Goal: Information Seeking & Learning: Learn about a topic

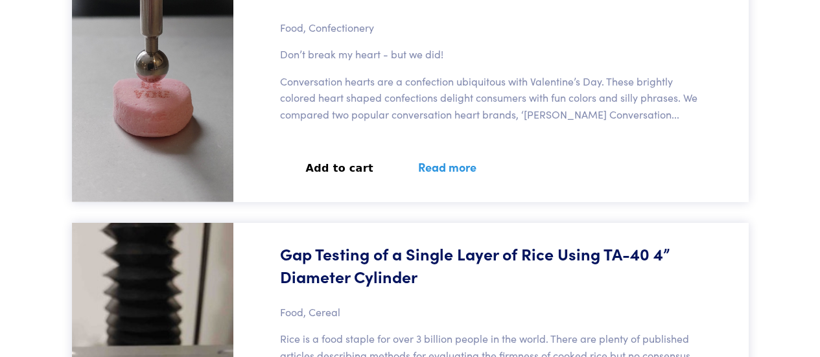
scroll to position [11476, 0]
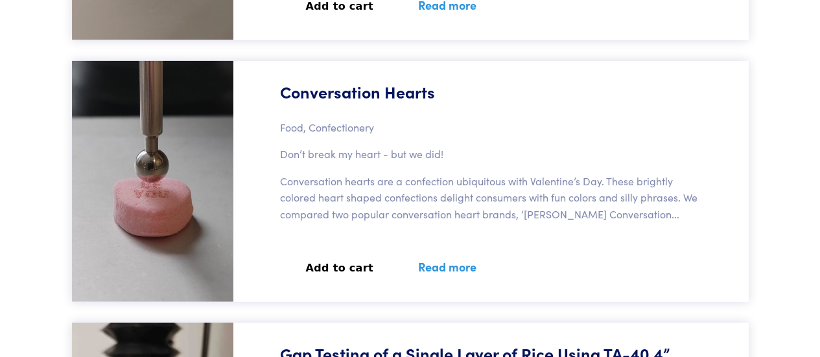
click at [431, 243] on link "Read more" at bounding box center [447, 266] width 89 height 47
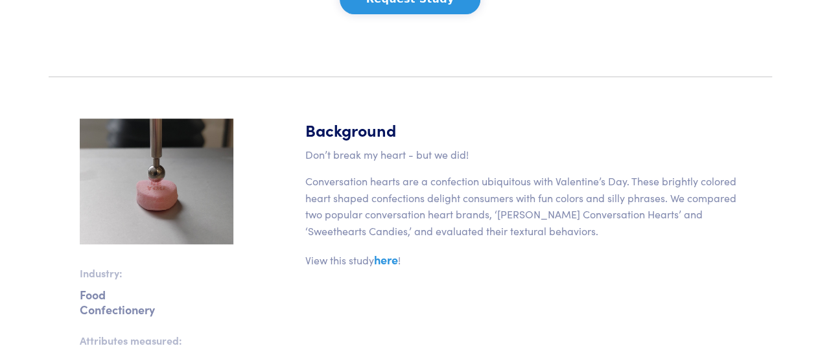
scroll to position [324, 0]
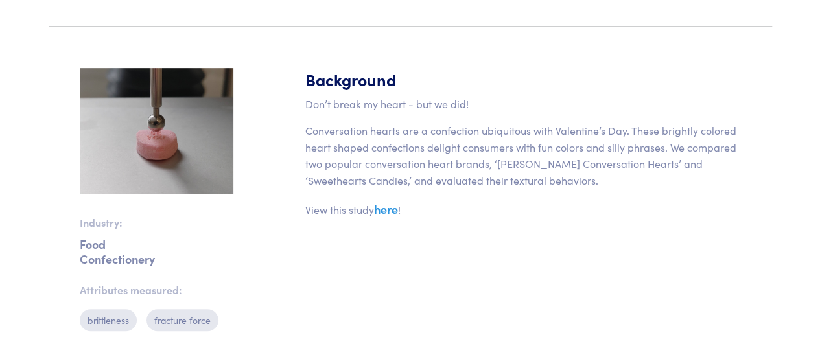
click at [382, 211] on link "here" at bounding box center [386, 209] width 24 height 16
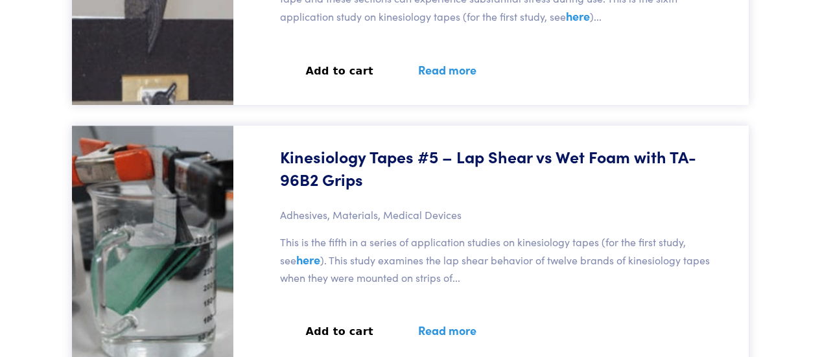
scroll to position [14589, 0]
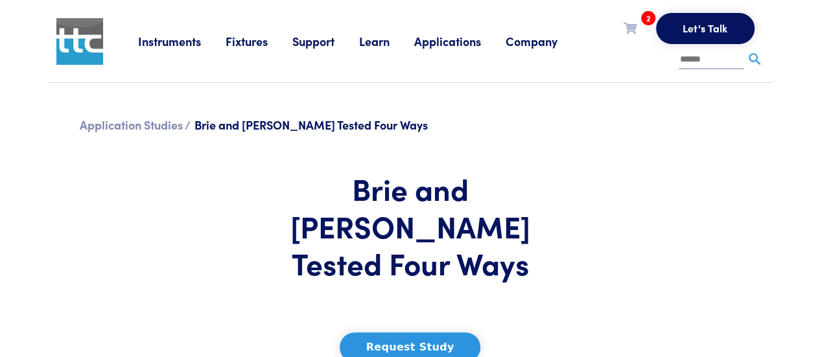
click at [694, 57] on input "text" at bounding box center [711, 60] width 65 height 19
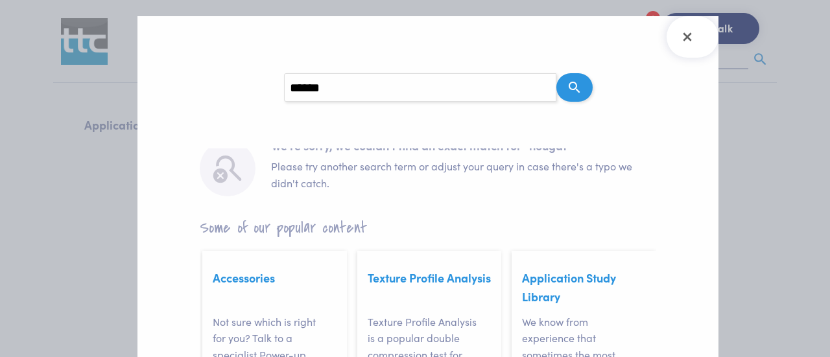
scroll to position [65, 0]
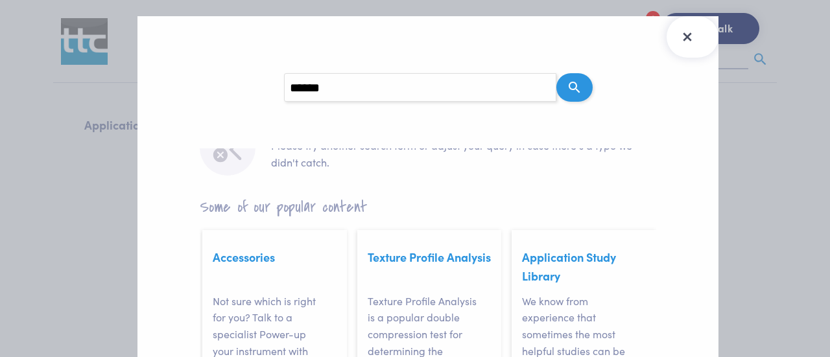
click at [698, 45] on button "Close Search Results" at bounding box center [693, 36] width 52 height 41
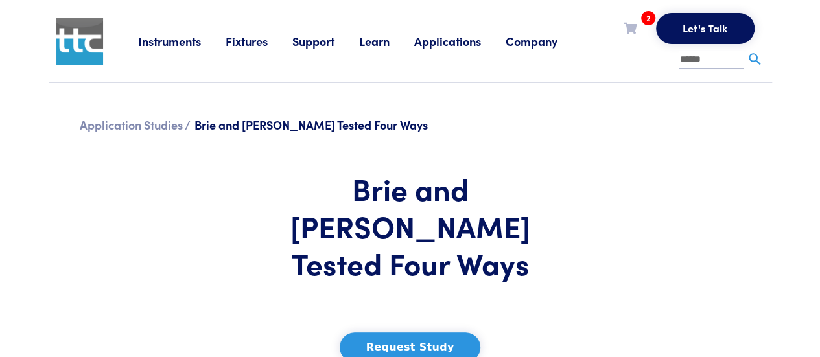
drag, startPoint x: 726, startPoint y: 63, endPoint x: 646, endPoint y: 61, distance: 80.4
click at [647, 61] on ul "Let's Talk 2 TA-8A Chocolate Bars Request Clear Cart ******" at bounding box center [673, 41] width 182 height 56
type input "*****"
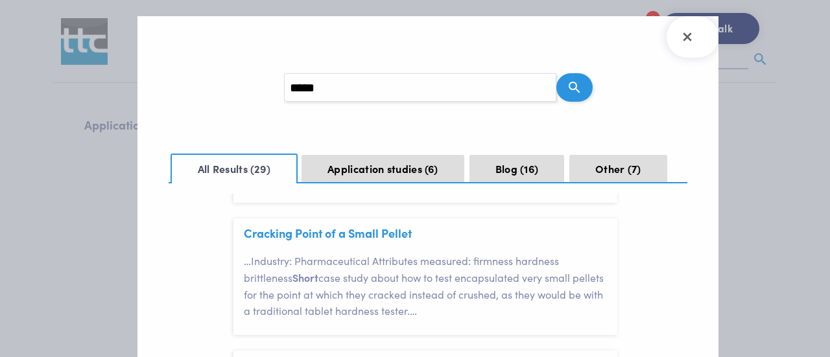
scroll to position [195, 0]
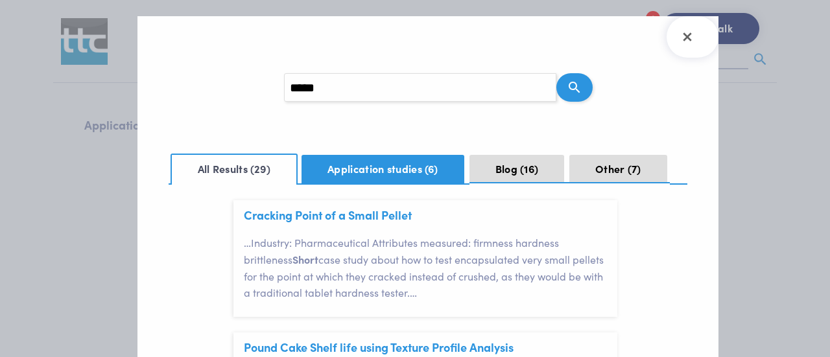
click at [415, 165] on button "Application studies 6" at bounding box center [382, 169] width 163 height 29
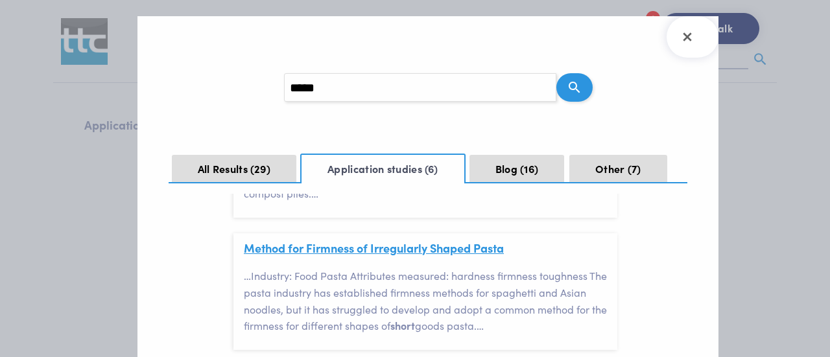
scroll to position [634, 0]
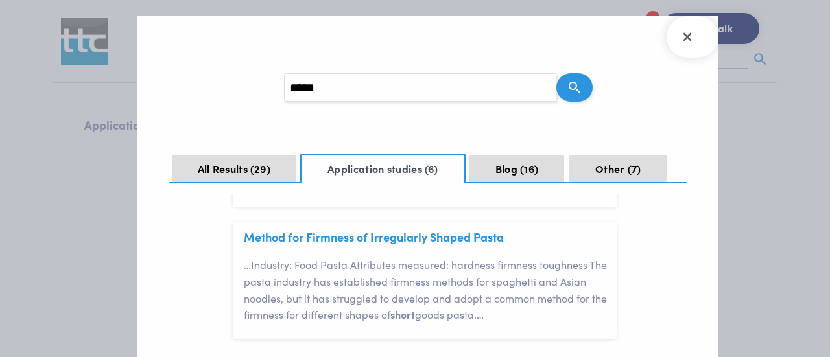
drag, startPoint x: 512, startPoint y: 89, endPoint x: 233, endPoint y: 97, distance: 278.2
click at [233, 97] on section "Search query *****" at bounding box center [428, 87] width 519 height 91
type input "*"
type input "*******"
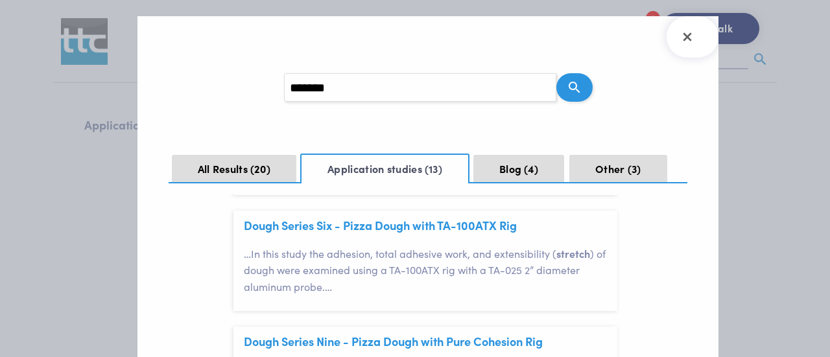
scroll to position [1426, 0]
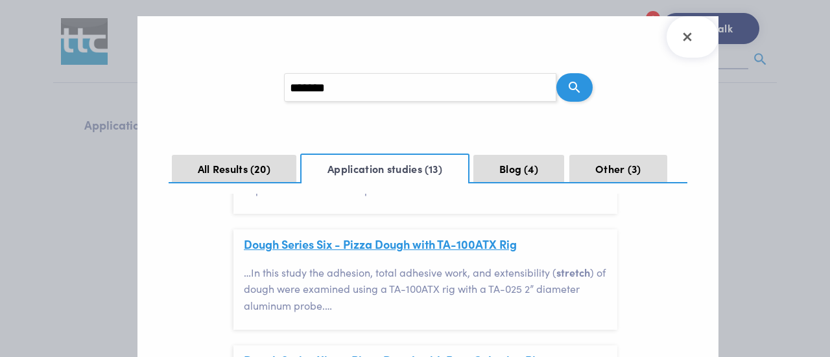
click at [396, 244] on link "Dough Series Six - Pizza Dough with TA-100ATX Rig" at bounding box center [380, 244] width 273 height 16
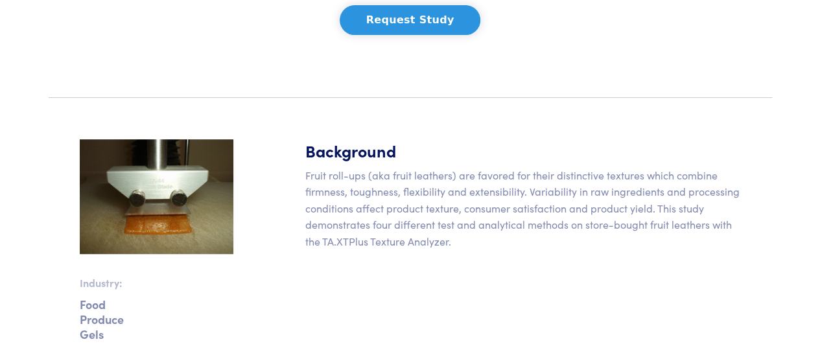
scroll to position [259, 0]
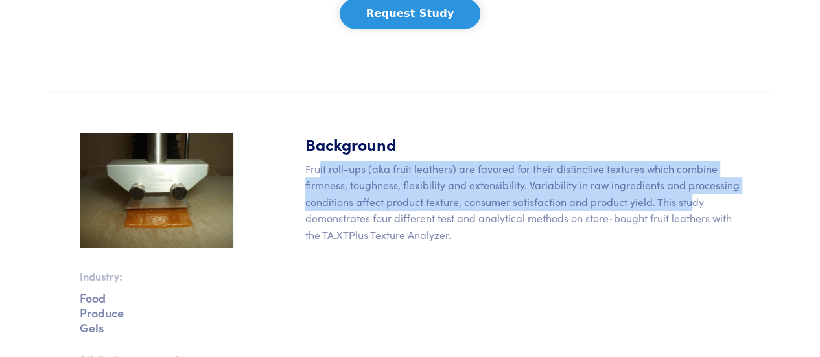
drag, startPoint x: 319, startPoint y: 169, endPoint x: 689, endPoint y: 202, distance: 371.0
click at [689, 202] on p "Fruit roll-ups (aka fruit leathers) are favored for their distinctive textures …" at bounding box center [523, 202] width 436 height 83
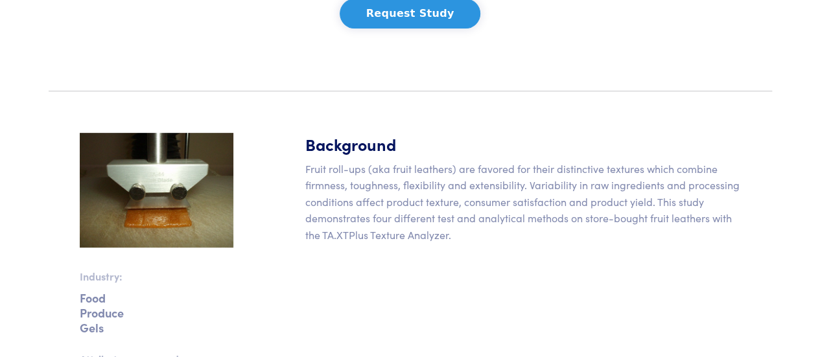
click at [456, 231] on p "Fruit roll-ups (aka fruit leathers) are favored for their distinctive textures …" at bounding box center [523, 202] width 436 height 83
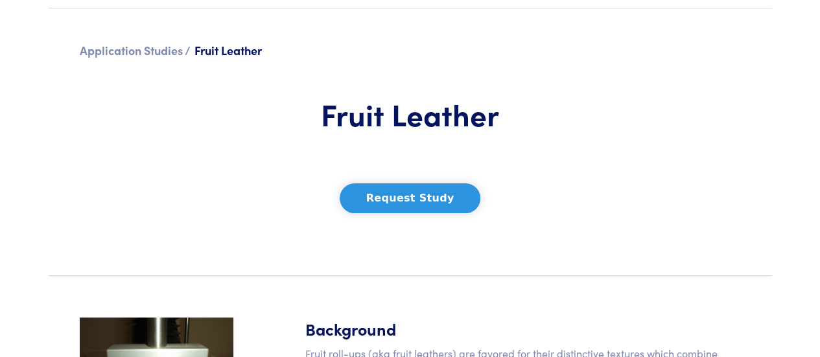
scroll to position [0, 0]
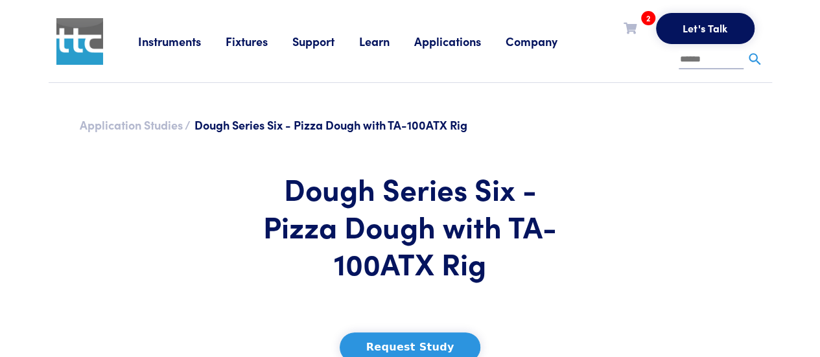
click at [152, 126] on link "Application Studies /" at bounding box center [135, 125] width 111 height 16
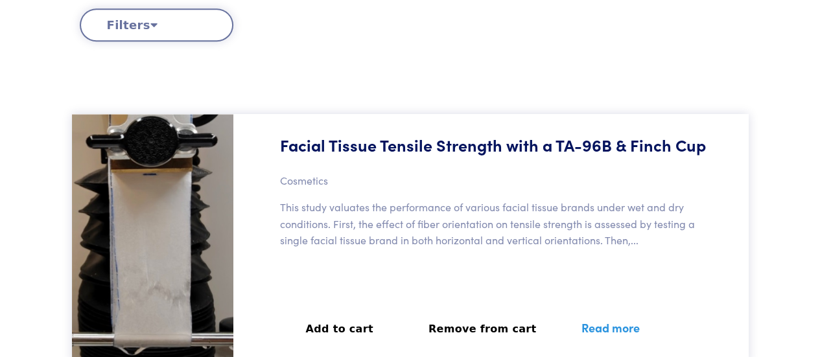
scroll to position [454, 0]
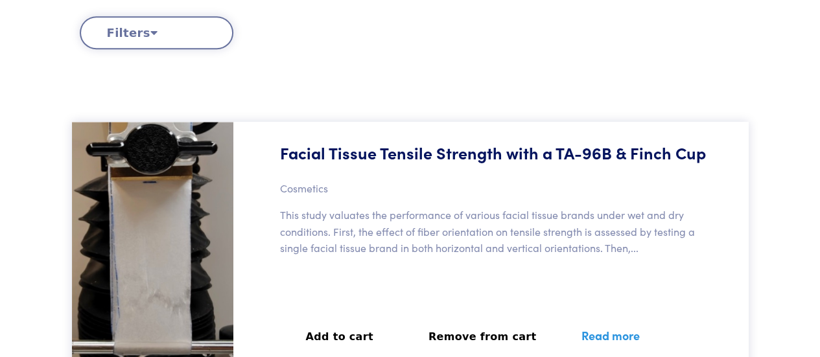
click at [195, 30] on button "Filters" at bounding box center [157, 32] width 154 height 33
click at [139, 34] on button "Filters" at bounding box center [157, 32] width 154 height 33
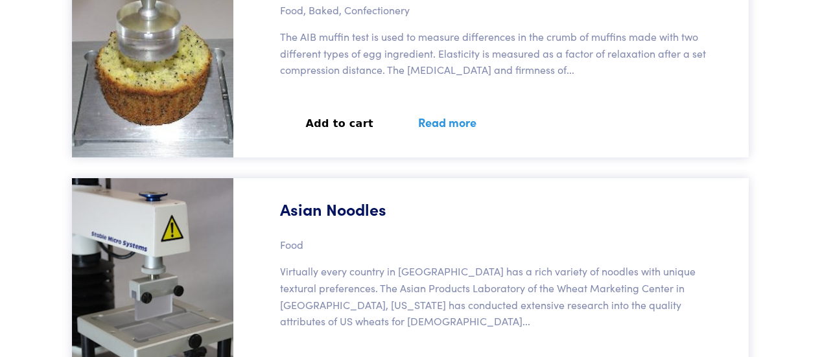
scroll to position [4604, 0]
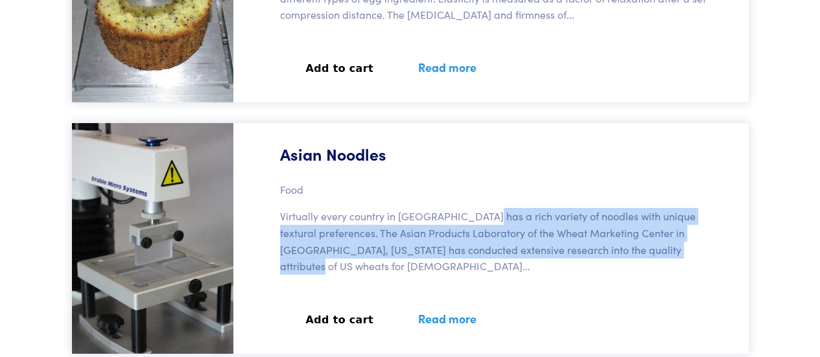
drag, startPoint x: 474, startPoint y: 152, endPoint x: 682, endPoint y: 239, distance: 225.5
click at [682, 239] on div "Asian Noodles Food Virtually every country in Asia has a rich variety of noodle…" at bounding box center [495, 238] width 508 height 231
click at [682, 239] on h6 "Virtually every country in Asia has a rich variety of noodles with unique textu…" at bounding box center [495, 246] width 430 height 77
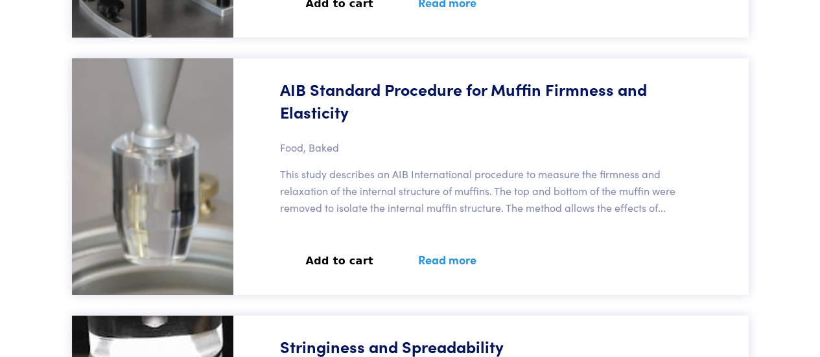
scroll to position [4863, 0]
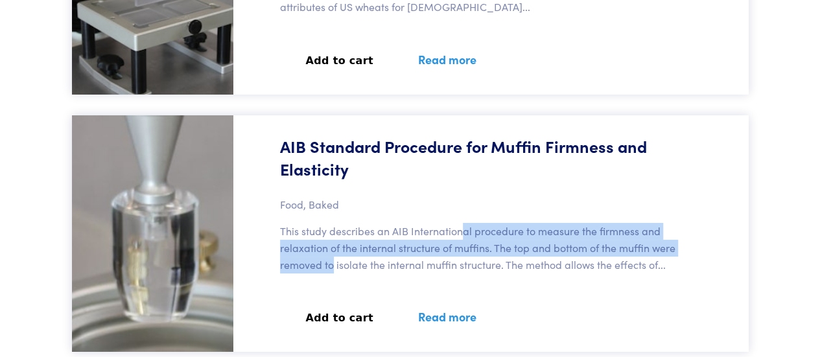
drag, startPoint x: 464, startPoint y: 166, endPoint x: 692, endPoint y: 204, distance: 232.1
click at [692, 204] on div "AIB Standard Procedure for Muffin Firmness and Elasticity Food, Baked This stud…" at bounding box center [495, 233] width 508 height 237
click at [690, 223] on p "This study describes an AIB International procedure to measure the firmness and…" at bounding box center [495, 248] width 430 height 50
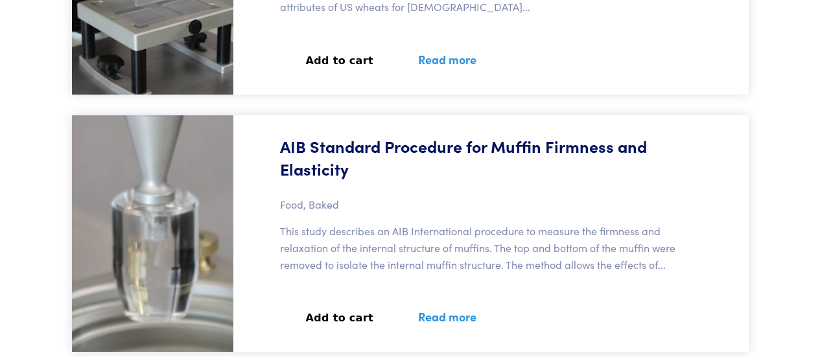
click at [441, 293] on link "Read more" at bounding box center [447, 316] width 89 height 47
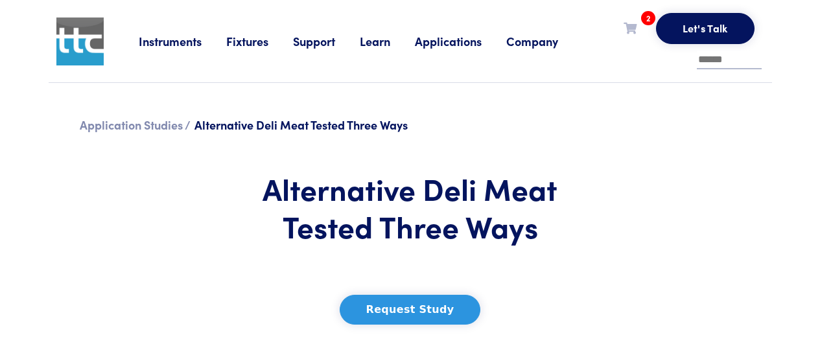
scroll to position [259, 0]
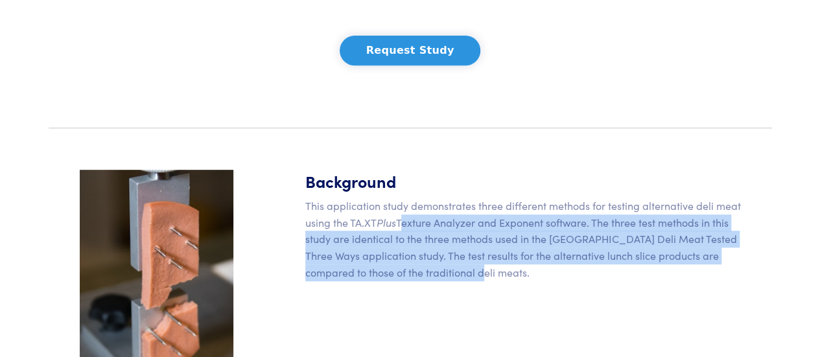
drag, startPoint x: 398, startPoint y: 216, endPoint x: 547, endPoint y: 279, distance: 161.8
click at [547, 279] on p "This application study demonstrates three different methods for testing alterna…" at bounding box center [523, 239] width 436 height 83
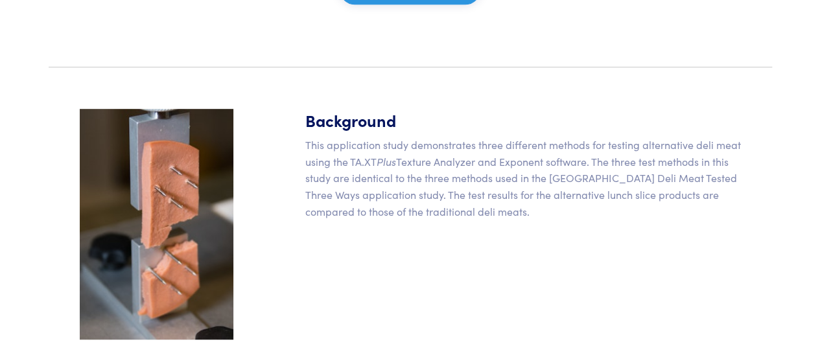
scroll to position [389, 0]
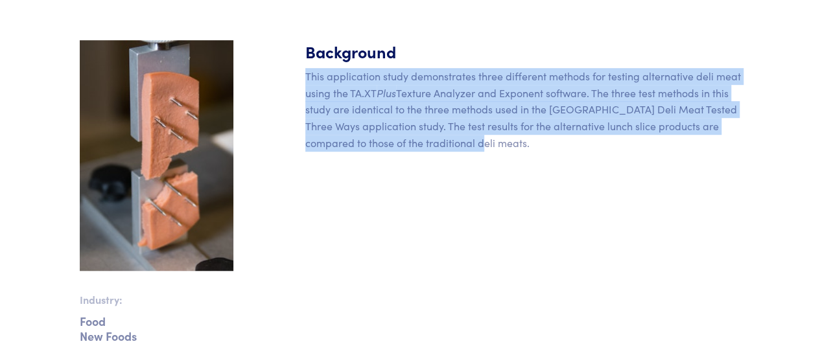
drag, startPoint x: 472, startPoint y: 147, endPoint x: 420, endPoint y: 38, distance: 120.3
click at [420, 37] on section "Industry: Food New Foods Attributes measured: cohesiveness extensibility flexib…" at bounding box center [410, 360] width 739 height 702
click at [420, 38] on section "Industry: Food New Foods Attributes measured: cohesiveness extensibility flexib…" at bounding box center [410, 360] width 739 height 702
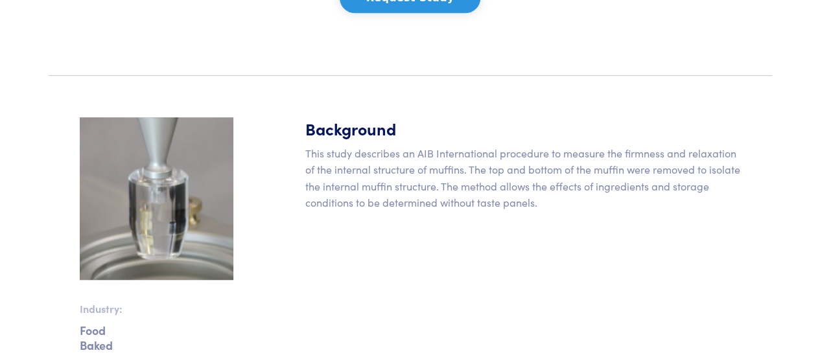
scroll to position [389, 0]
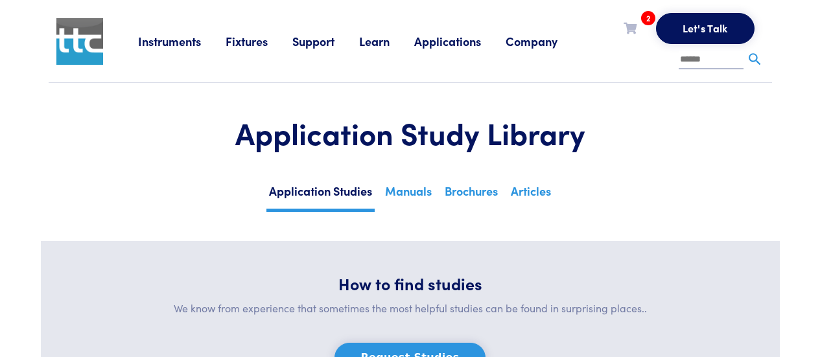
scroll to position [14589, 0]
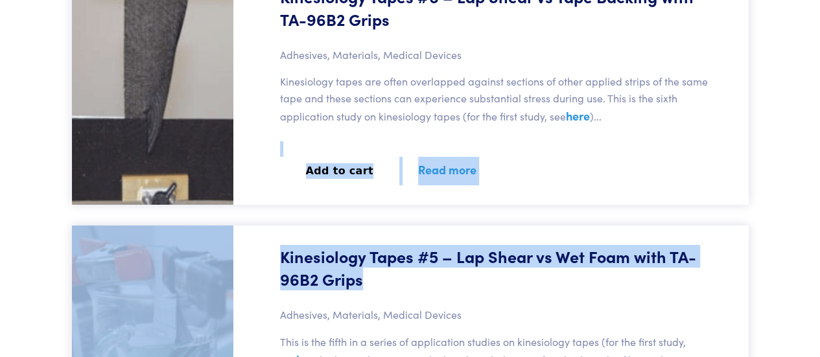
drag, startPoint x: 774, startPoint y: 128, endPoint x: 793, endPoint y: 215, distance: 88.3
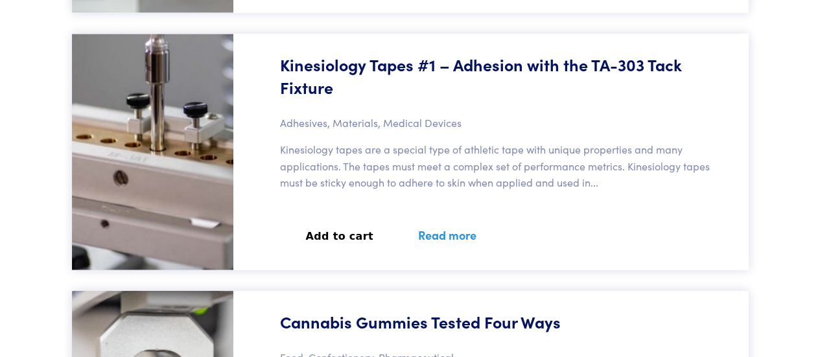
scroll to position [16469, 0]
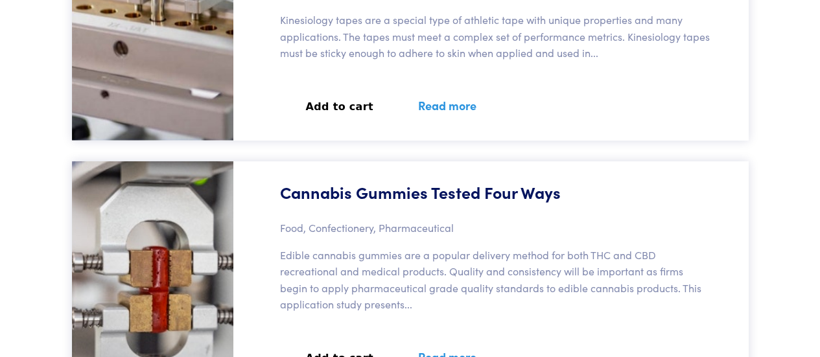
click at [452, 333] on link "Read more" at bounding box center [447, 356] width 89 height 47
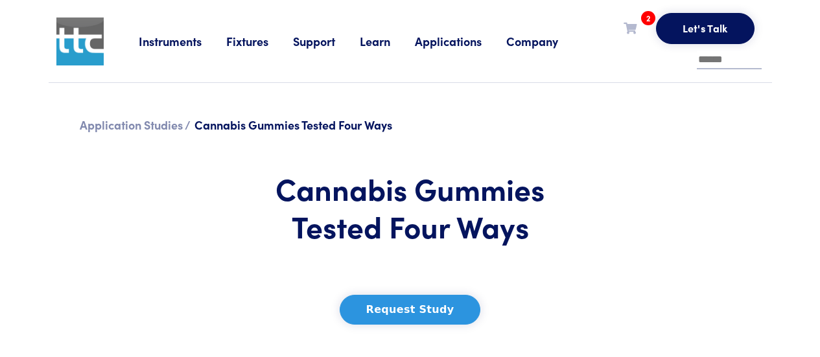
scroll to position [389, 0]
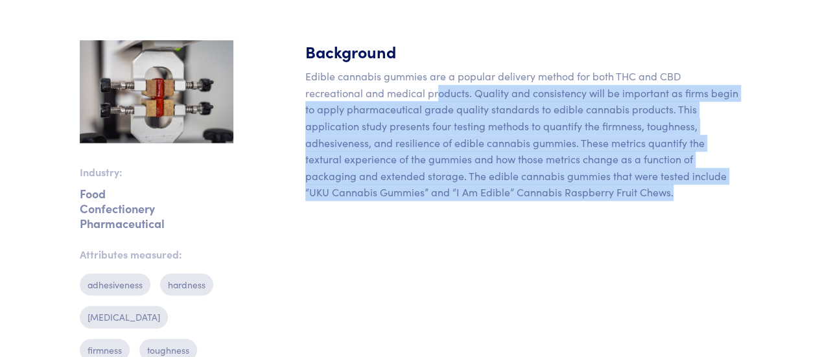
drag, startPoint x: 377, startPoint y: 89, endPoint x: 508, endPoint y: 193, distance: 167.6
click at [508, 193] on p "Edible cannabis gummies are a popular delivery method for both THC and CBD recr…" at bounding box center [523, 134] width 436 height 133
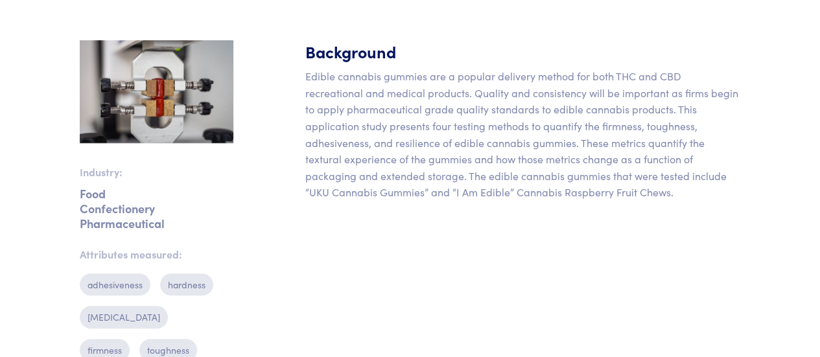
click at [510, 193] on p "Edible cannabis gummies are a popular delivery method for both THC and CBD recr…" at bounding box center [523, 134] width 436 height 133
click at [478, 176] on p "Edible cannabis gummies are a popular delivery method for both THC and CBD recr…" at bounding box center [523, 134] width 436 height 133
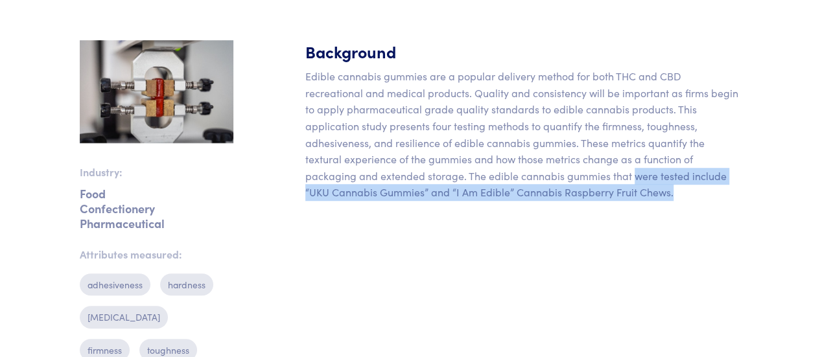
drag, startPoint x: 478, startPoint y: 176, endPoint x: 506, endPoint y: 191, distance: 31.9
click at [506, 191] on p "Edible cannabis gummies are a popular delivery method for both THC and CBD recr…" at bounding box center [523, 134] width 436 height 133
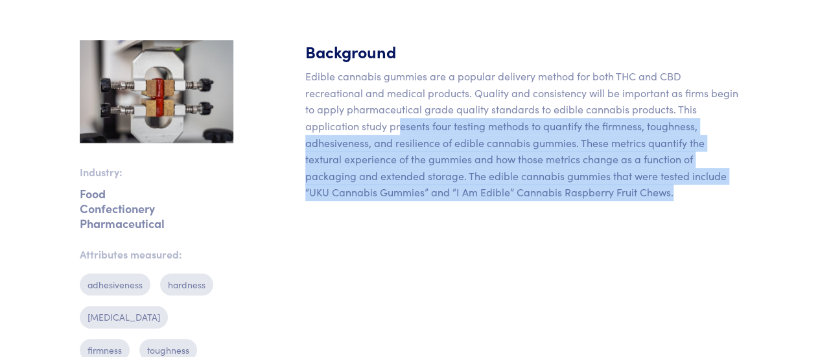
drag, startPoint x: 506, startPoint y: 191, endPoint x: 314, endPoint y: 123, distance: 203.9
click at [314, 123] on p "Edible cannabis gummies are a popular delivery method for both THC and CBD recr…" at bounding box center [523, 134] width 436 height 133
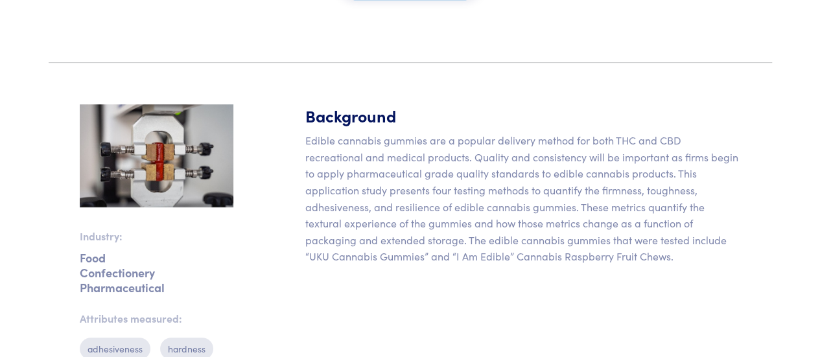
scroll to position [130, 0]
